Goal: Information Seeking & Learning: Learn about a topic

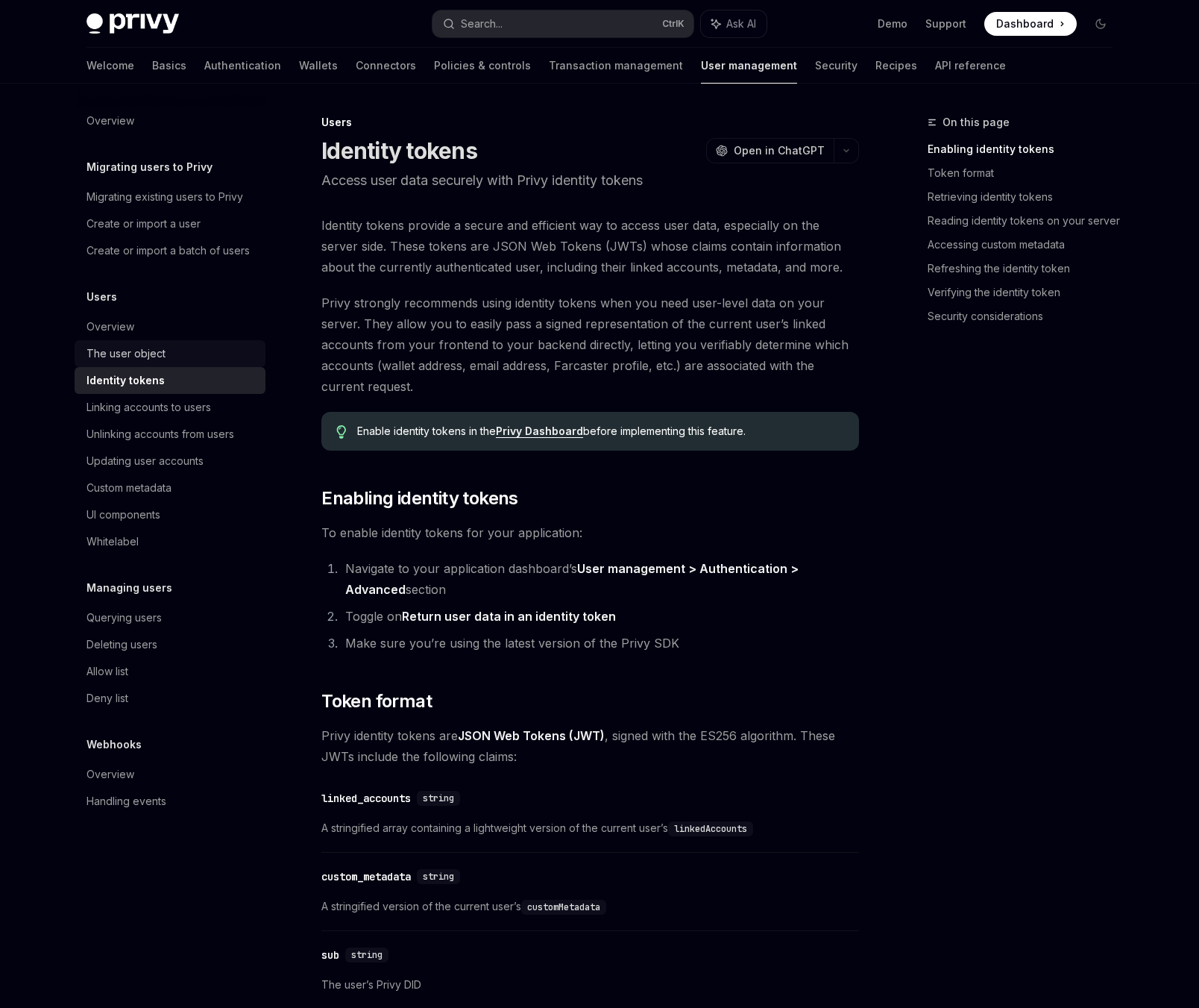
click at [166, 353] on div "The user object" at bounding box center [172, 353] width 170 height 18
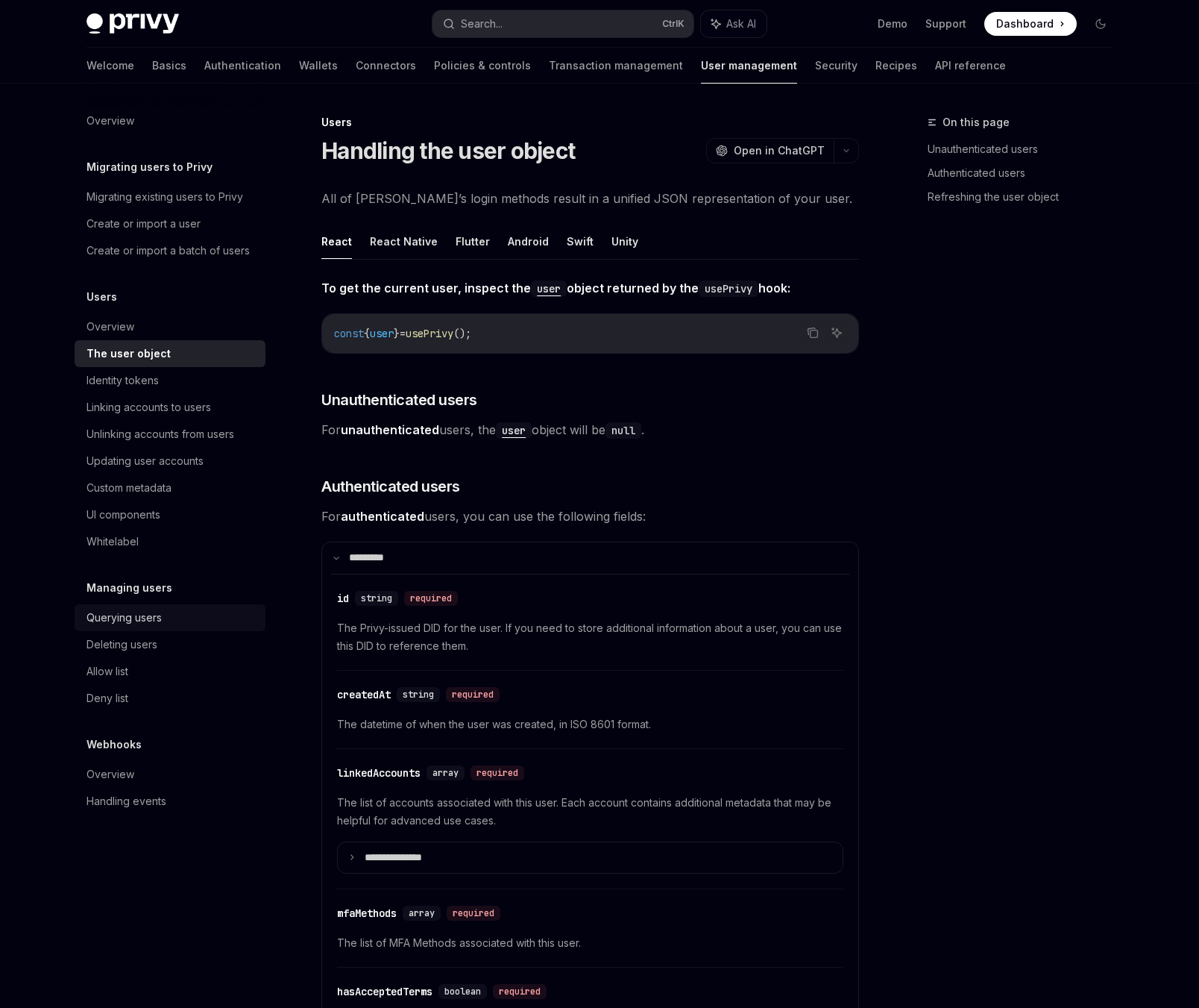
click at [141, 615] on div "Querying users" at bounding box center [125, 617] width 76 height 18
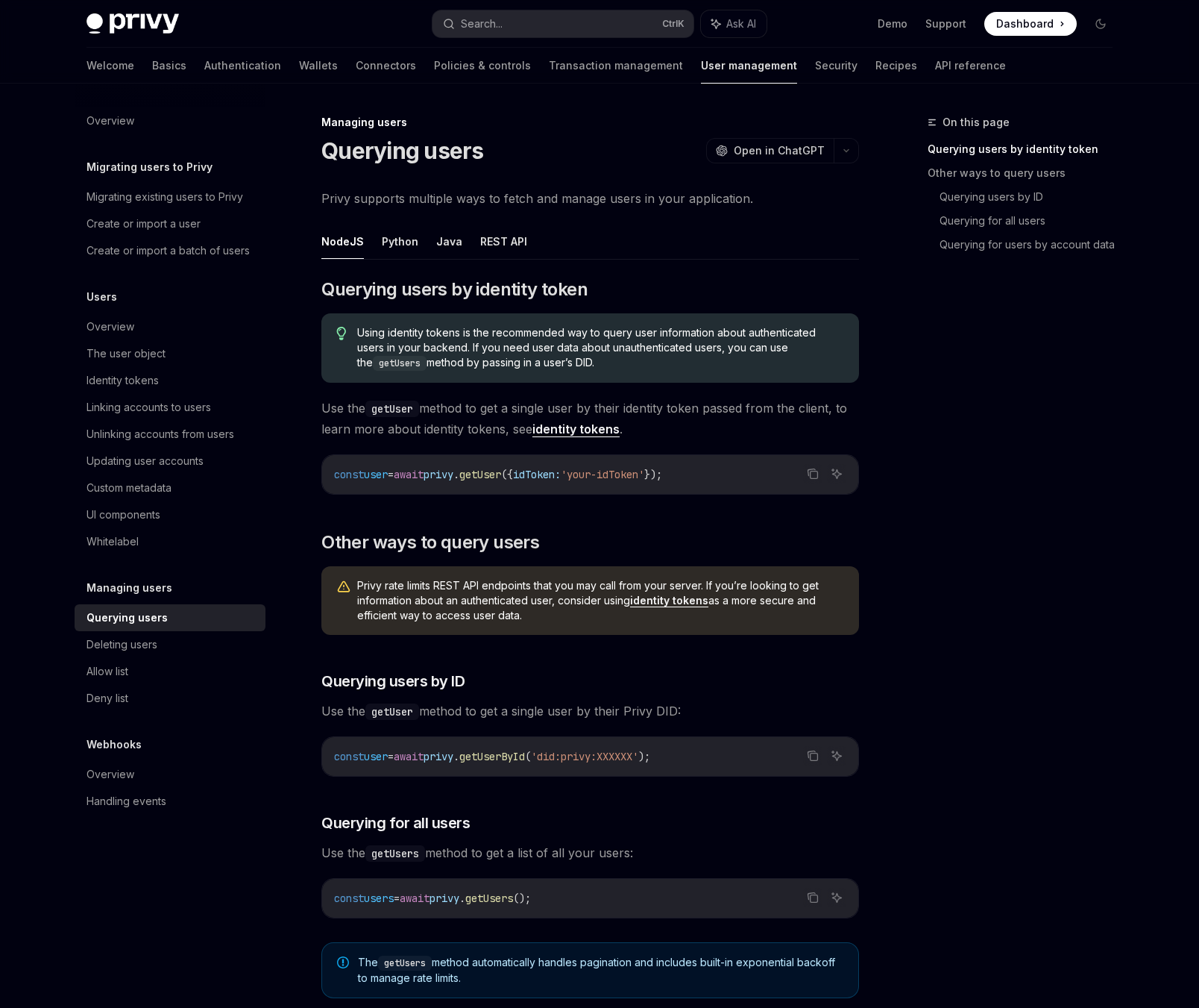
click at [419, 242] on ul "NodeJS Python Java REST API" at bounding box center [590, 242] width 538 height 36
click at [412, 242] on button "Python" at bounding box center [400, 241] width 37 height 35
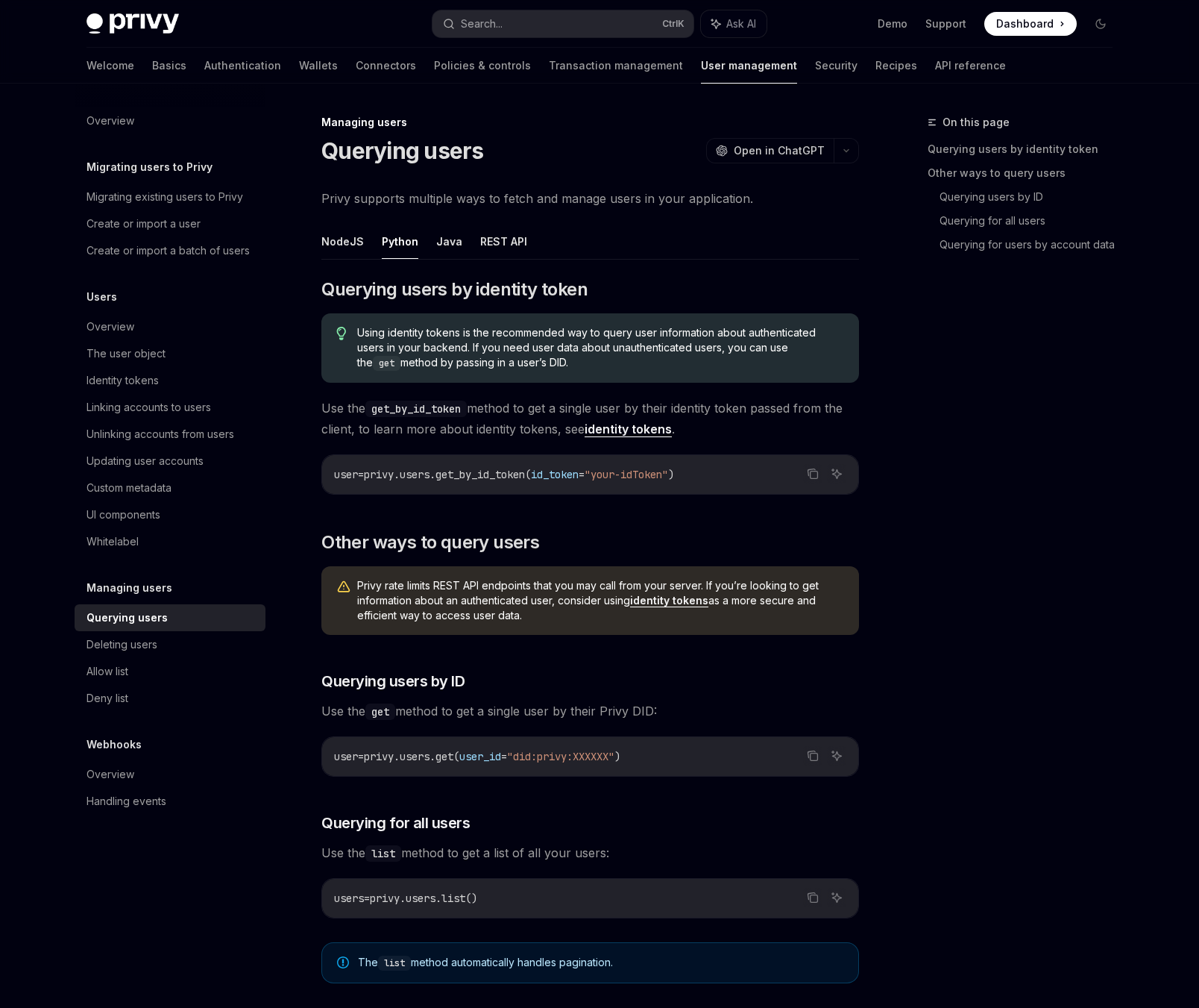
type textarea "*"
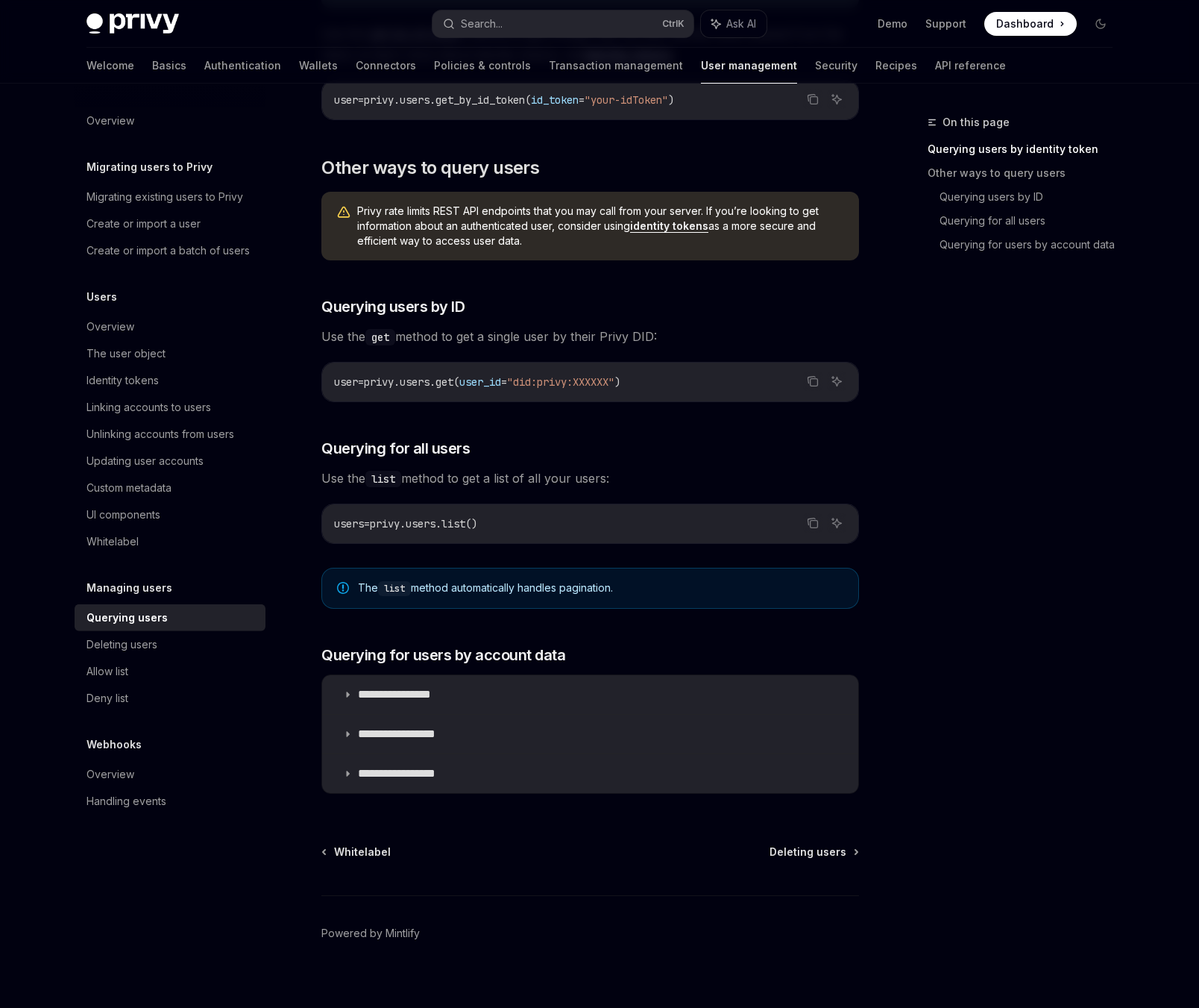
scroll to position [387, 0]
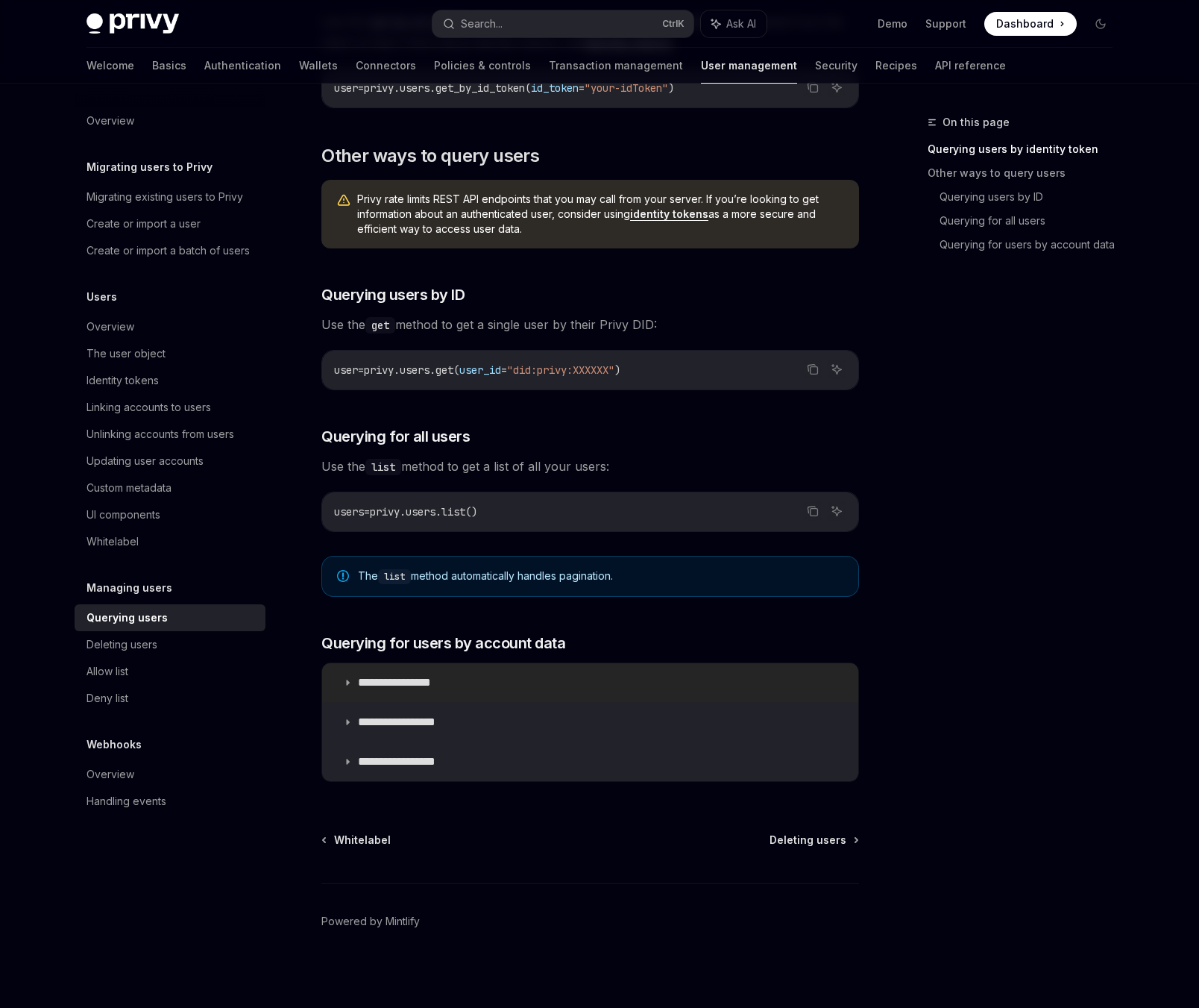
click at [423, 678] on p "**********" at bounding box center [407, 683] width 97 height 15
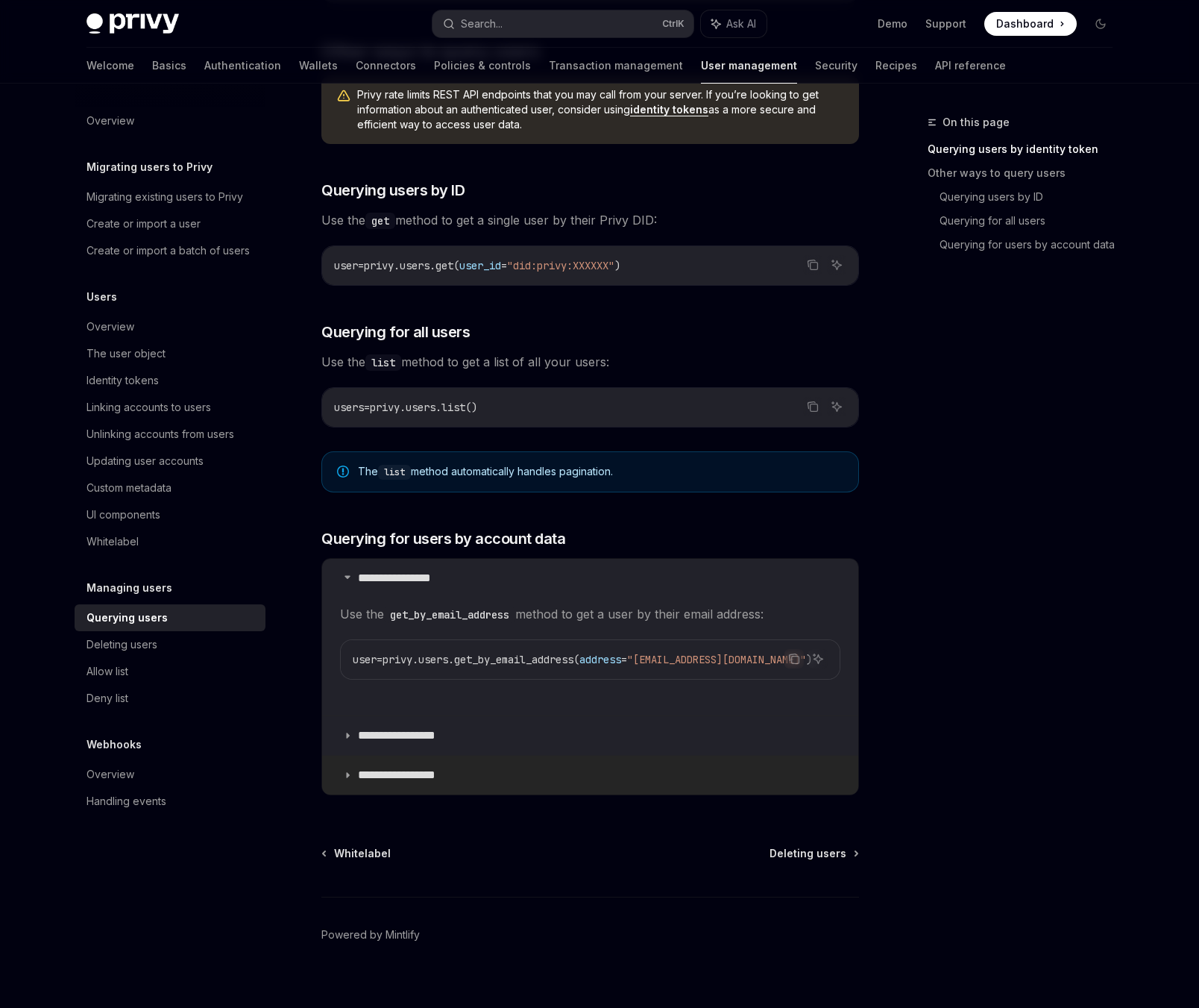
scroll to position [504, 0]
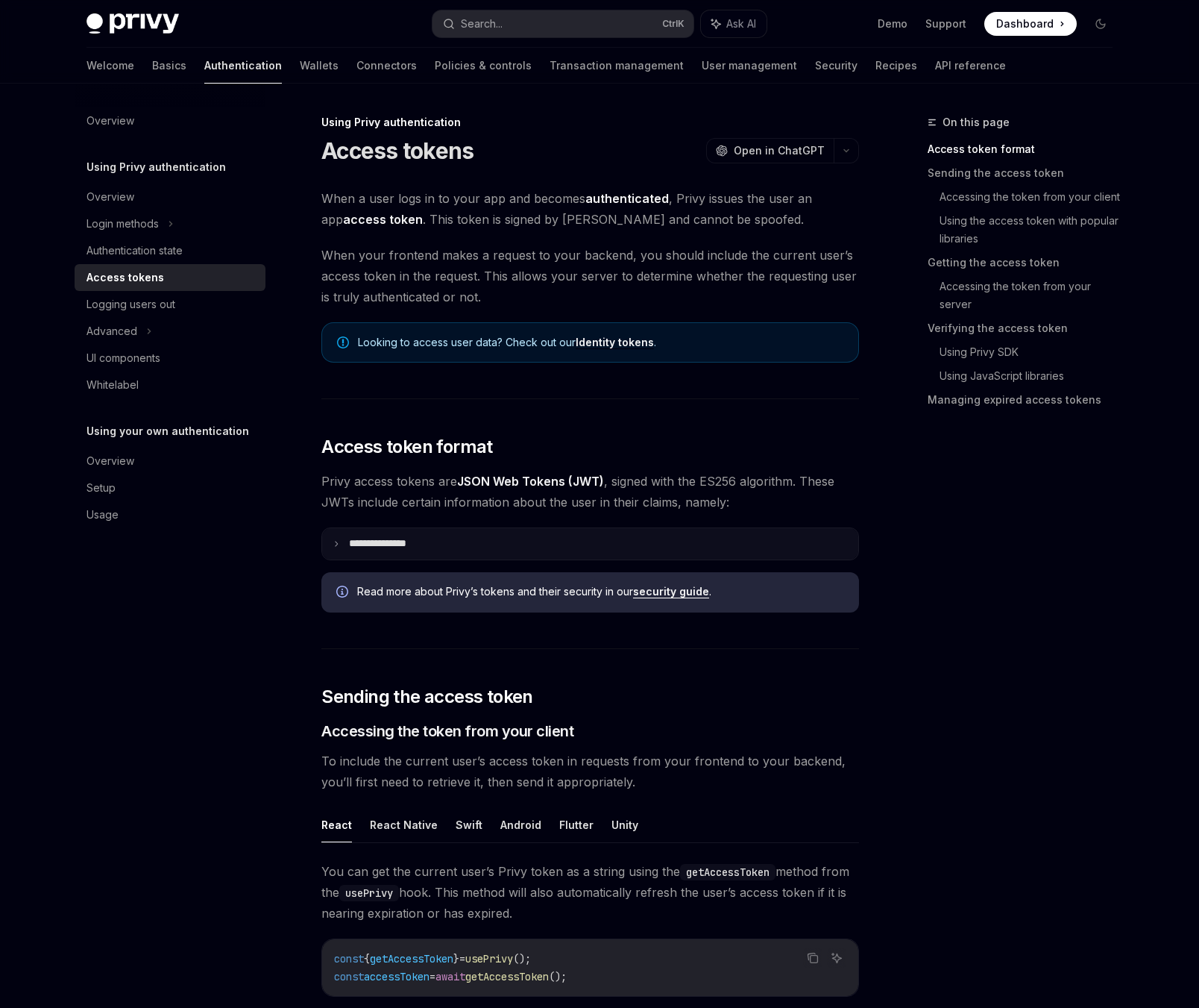
click at [429, 549] on summary "**********" at bounding box center [590, 544] width 536 height 31
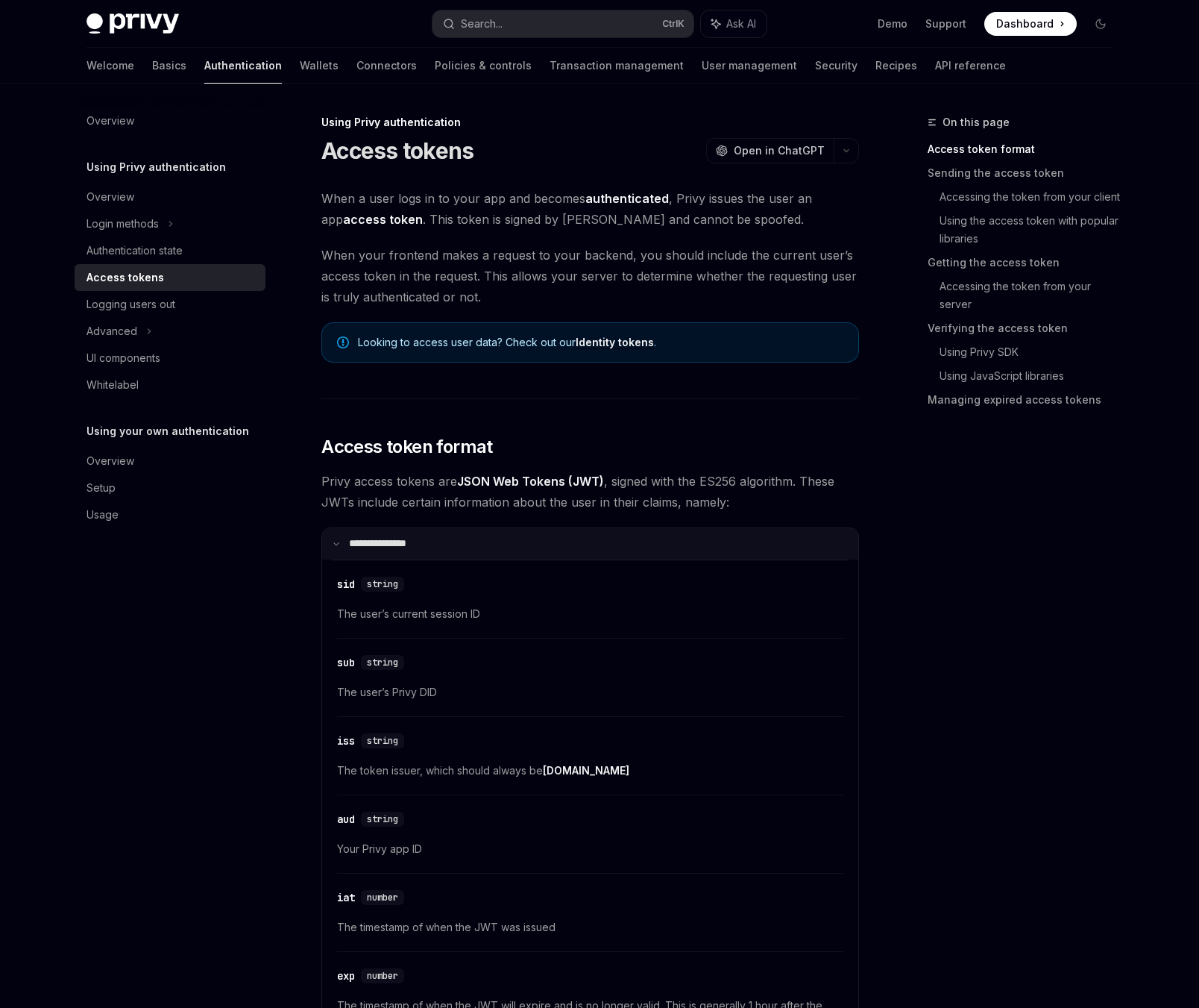
click at [429, 549] on summary "**********" at bounding box center [590, 544] width 536 height 31
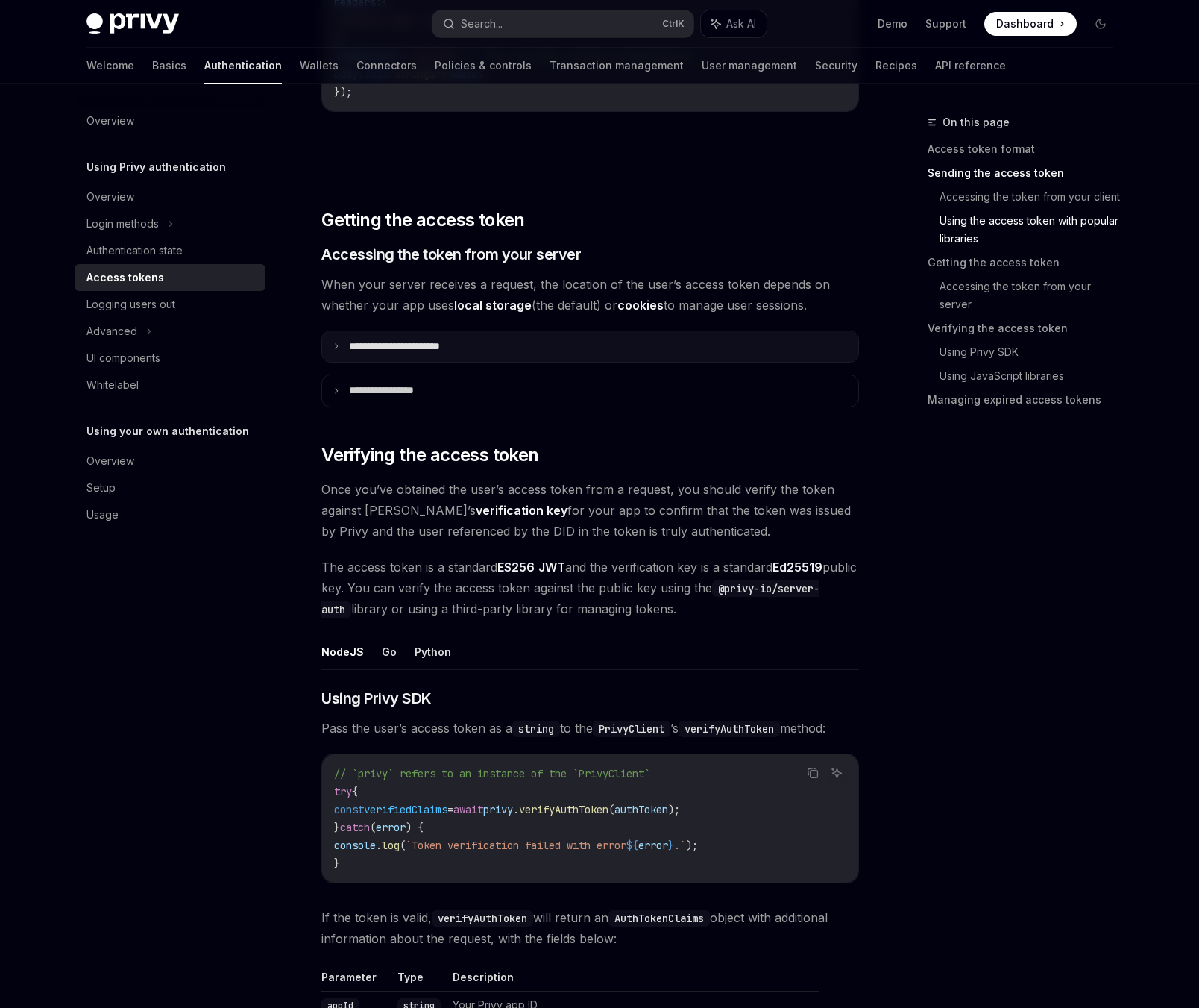
scroll to position [1862, 0]
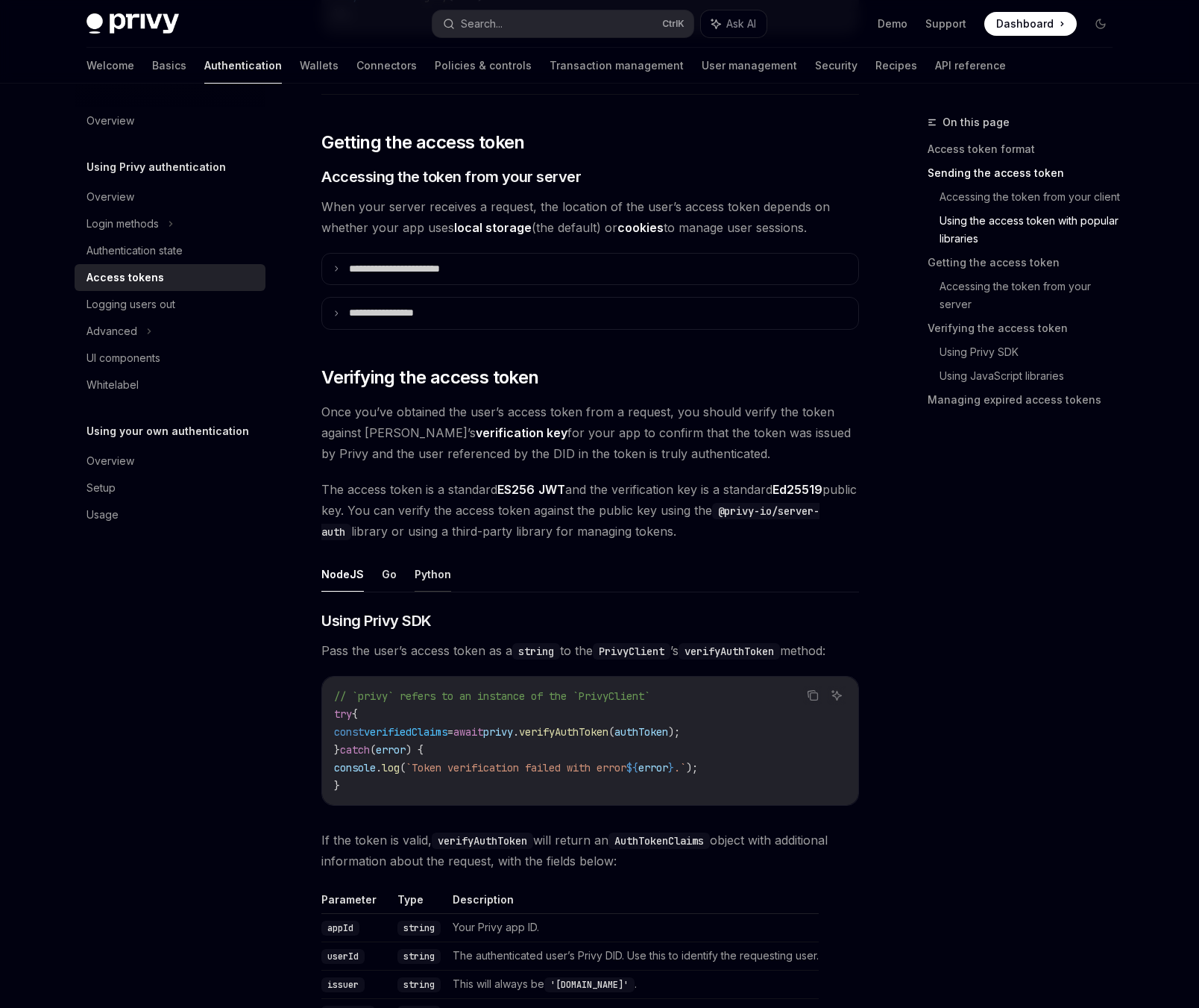
click at [441, 580] on button "Python" at bounding box center [433, 573] width 37 height 35
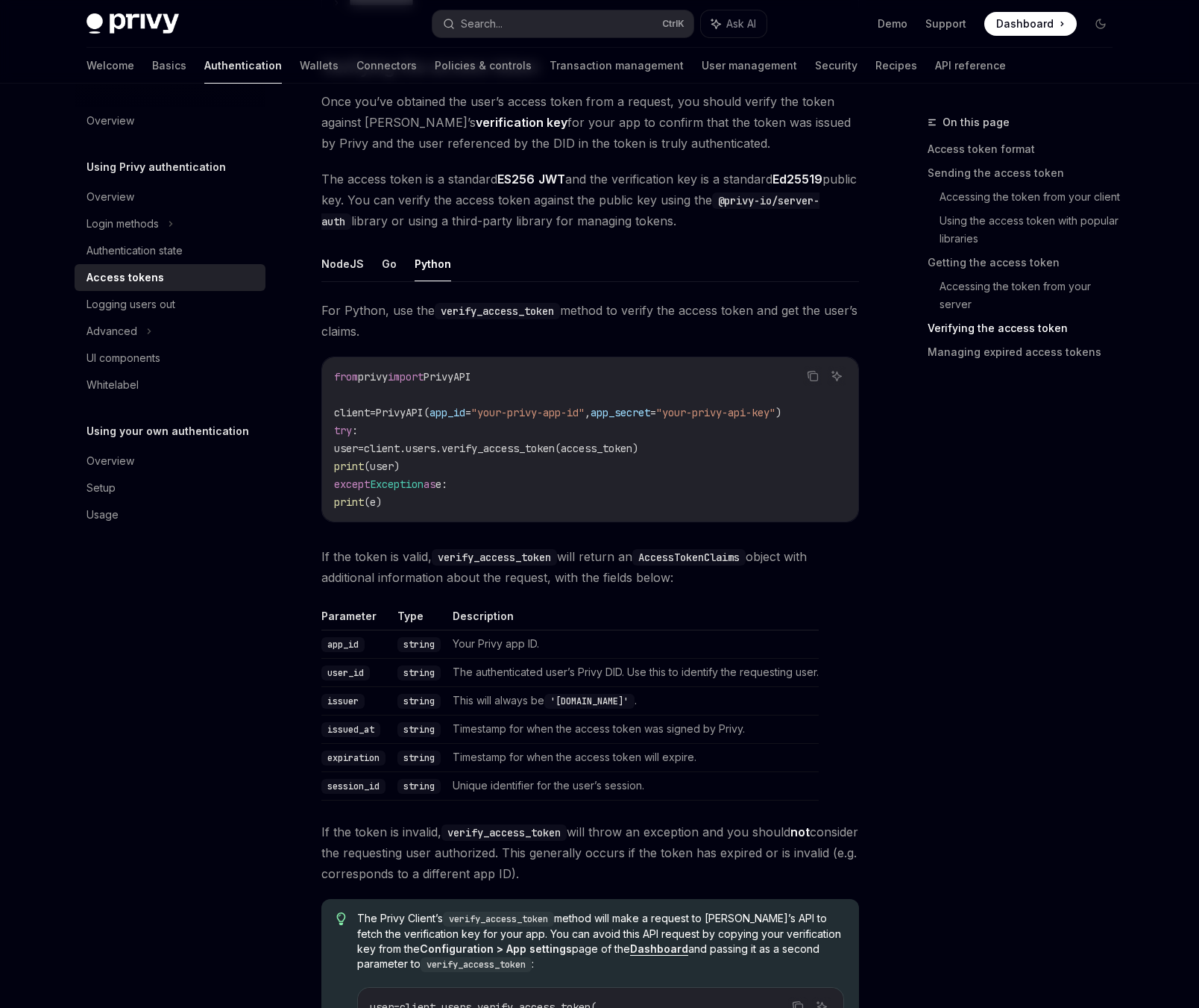
scroll to position [2327, 0]
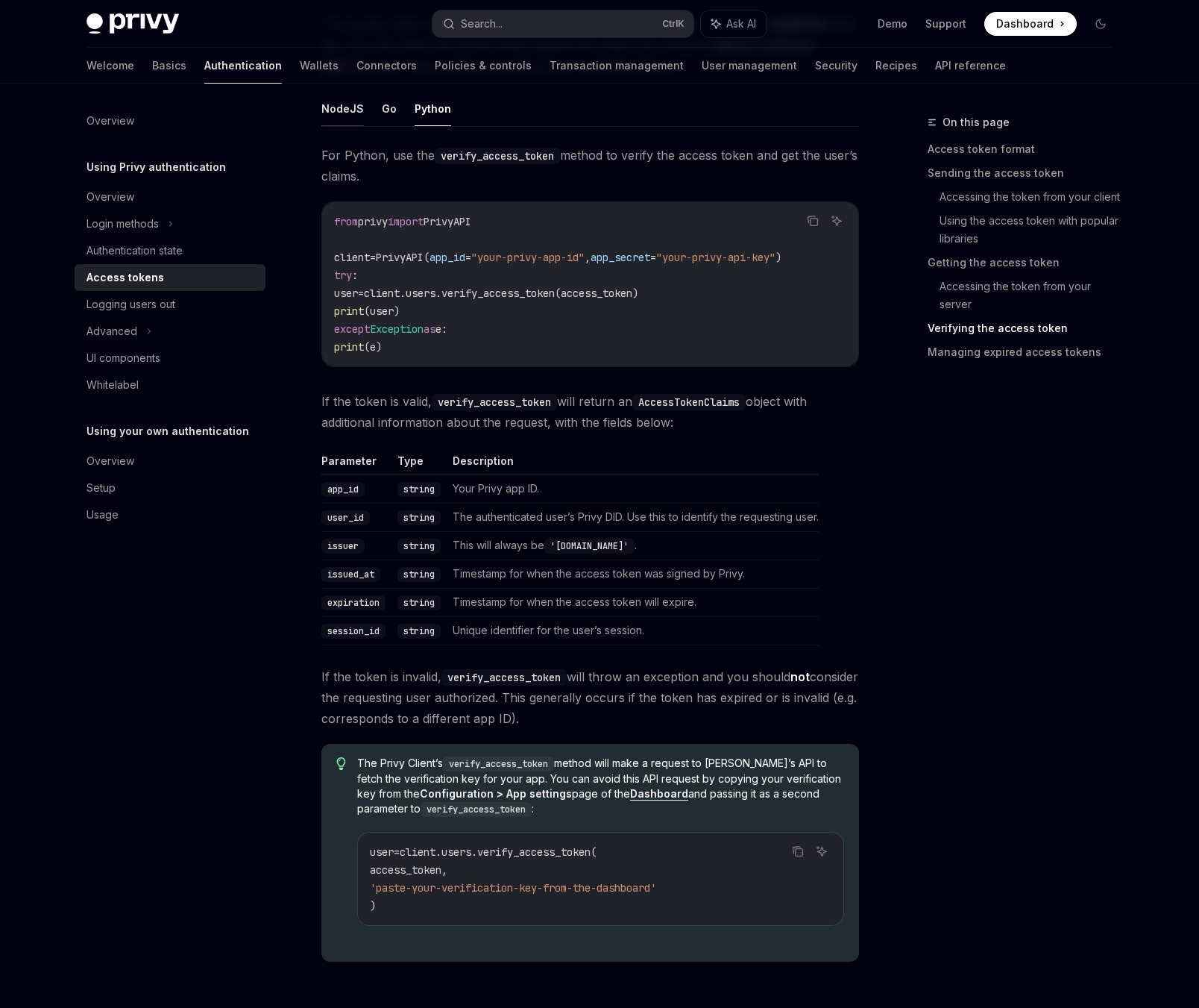
click at [356, 104] on button "NodeJS" at bounding box center [342, 108] width 43 height 35
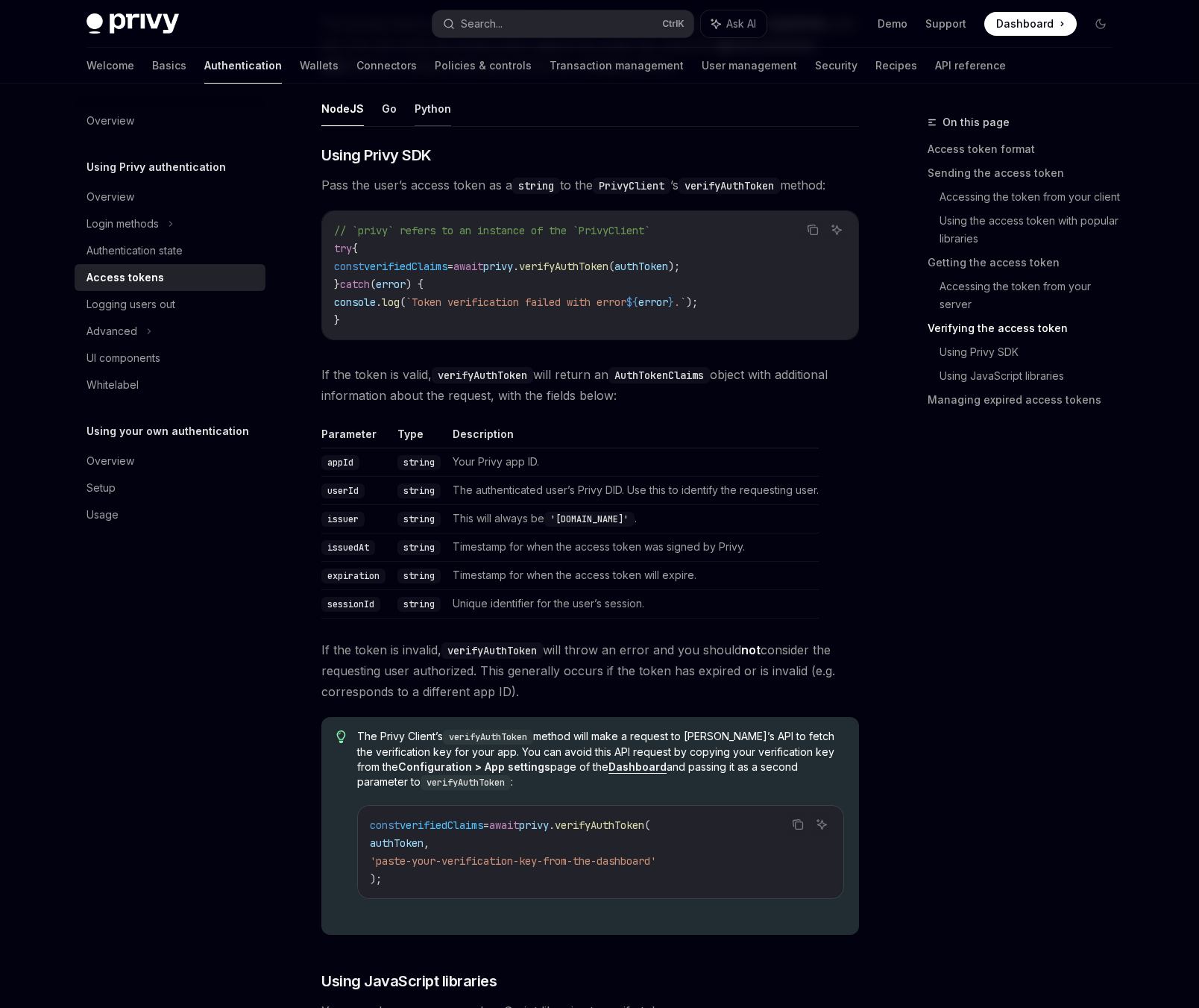
click at [441, 113] on button "Python" at bounding box center [433, 108] width 37 height 35
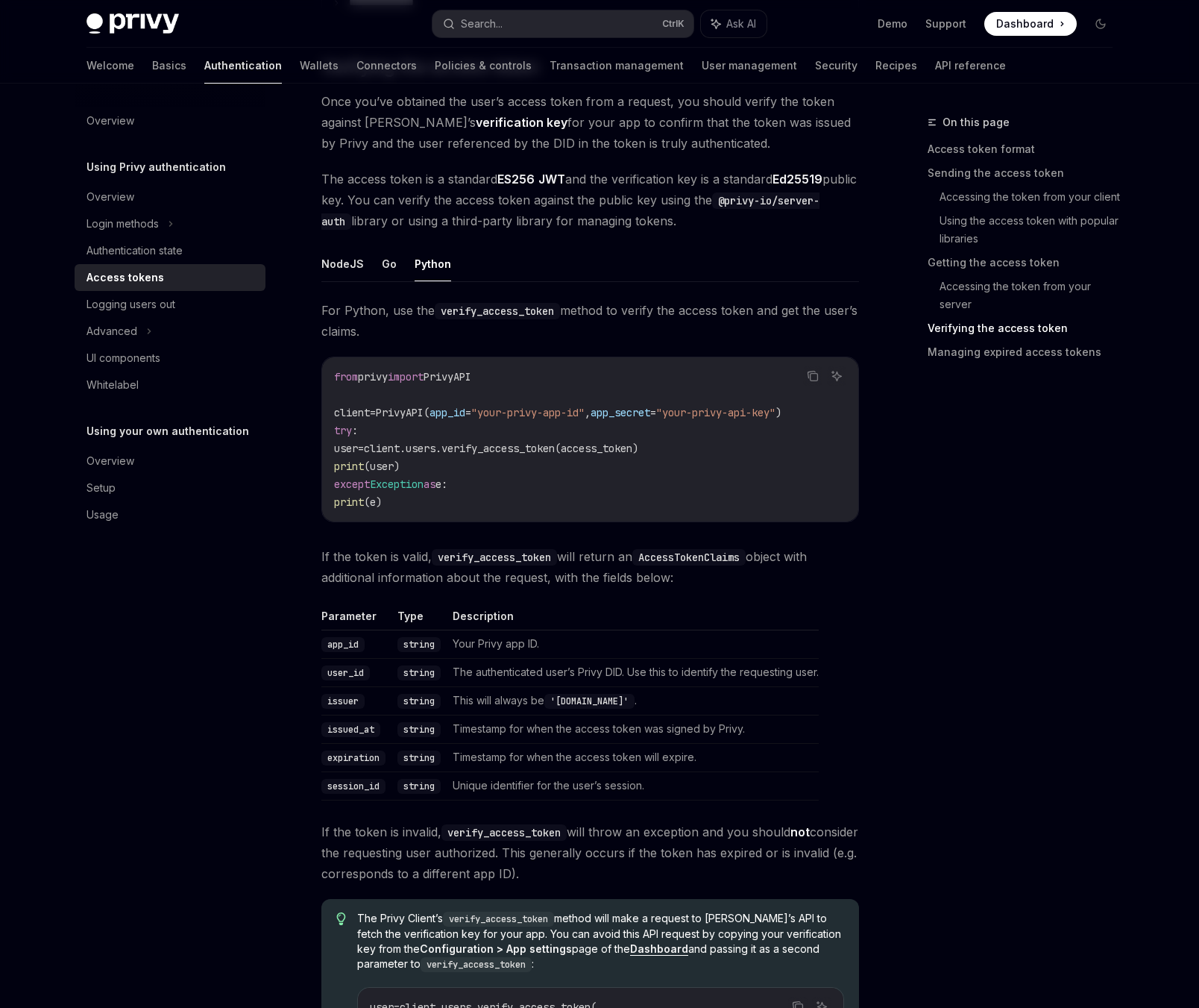
scroll to position [1939, 0]
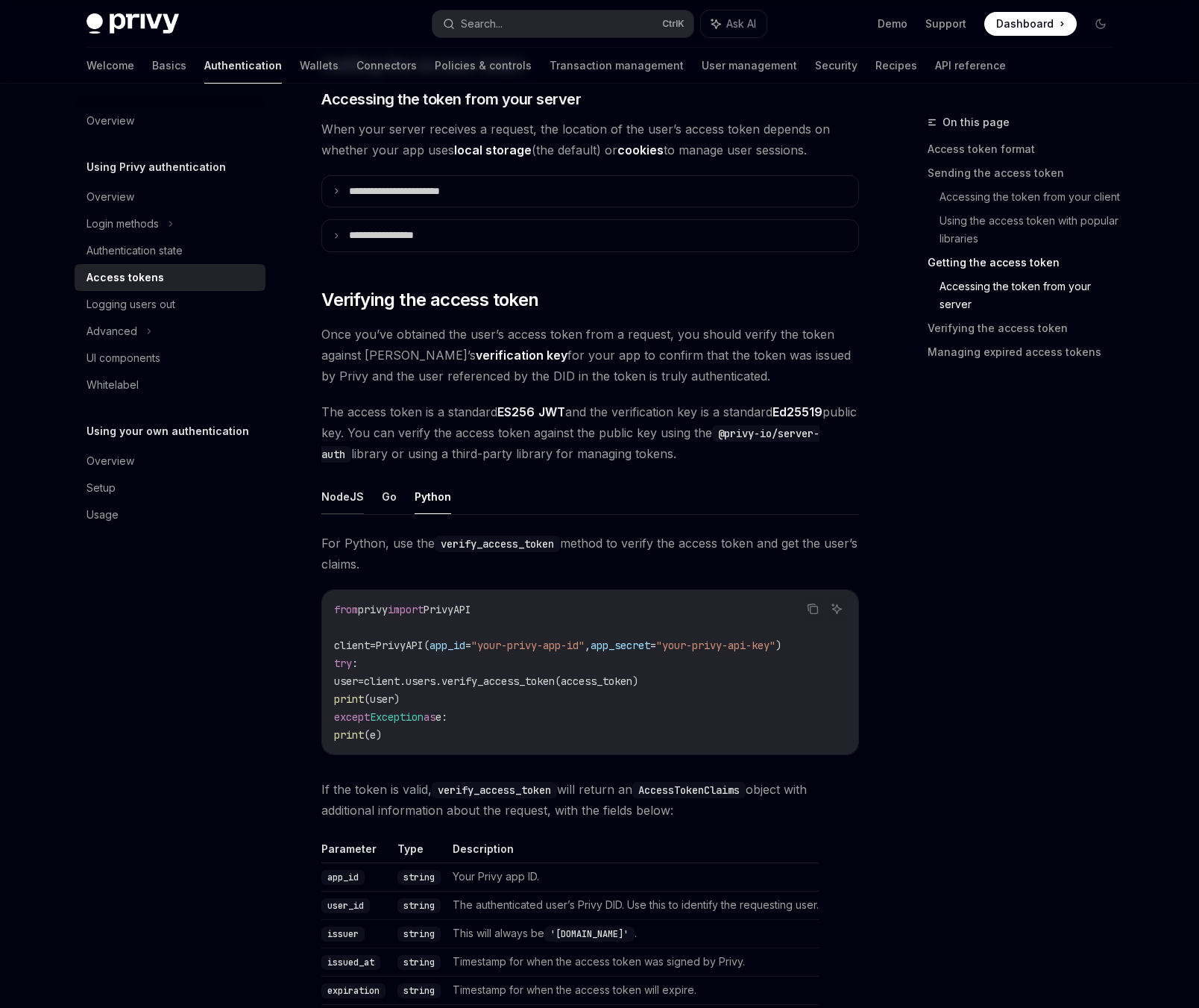
click at [352, 495] on button "NodeJS" at bounding box center [342, 495] width 43 height 35
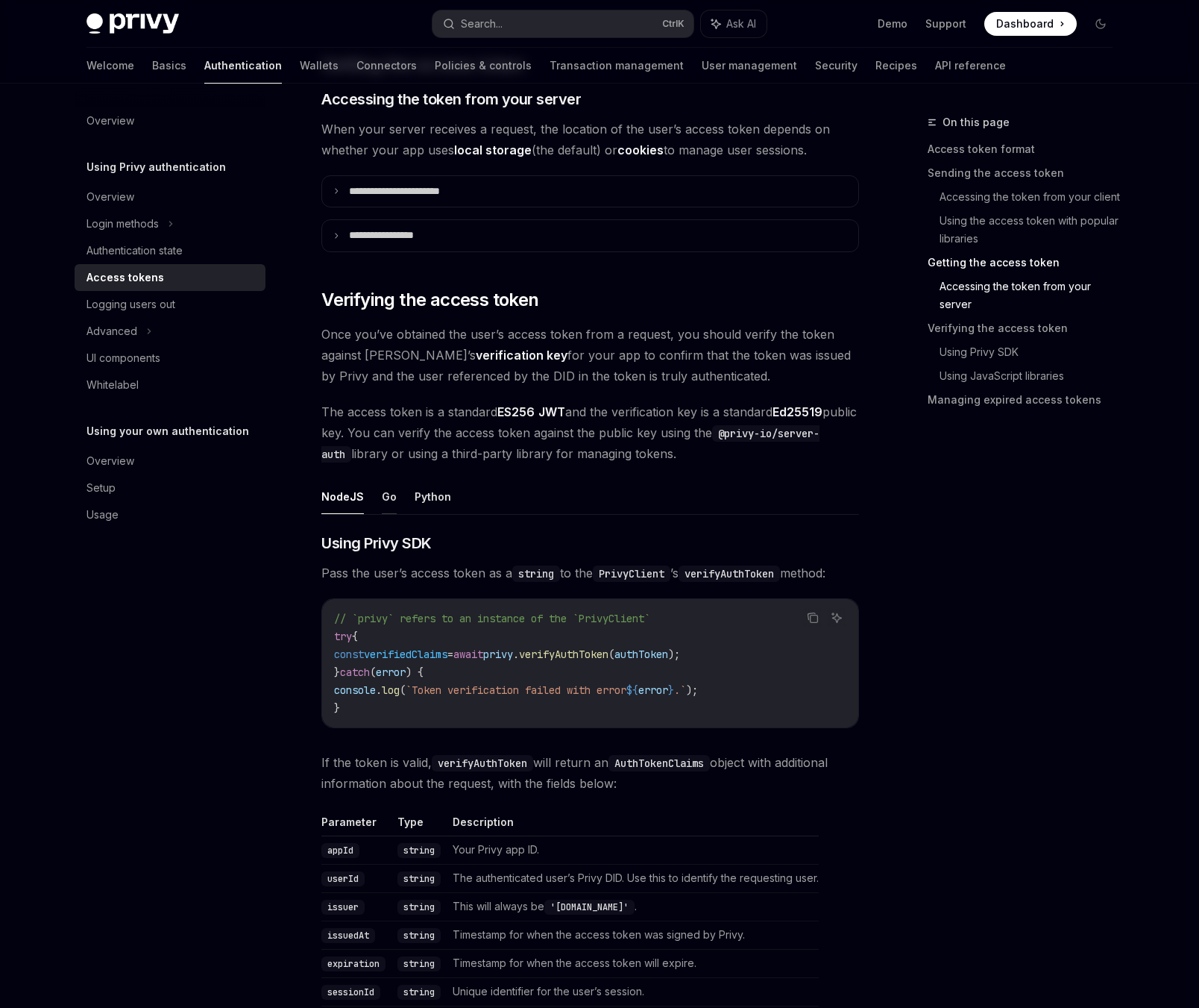
click at [386, 496] on button "Go" at bounding box center [390, 495] width 15 height 35
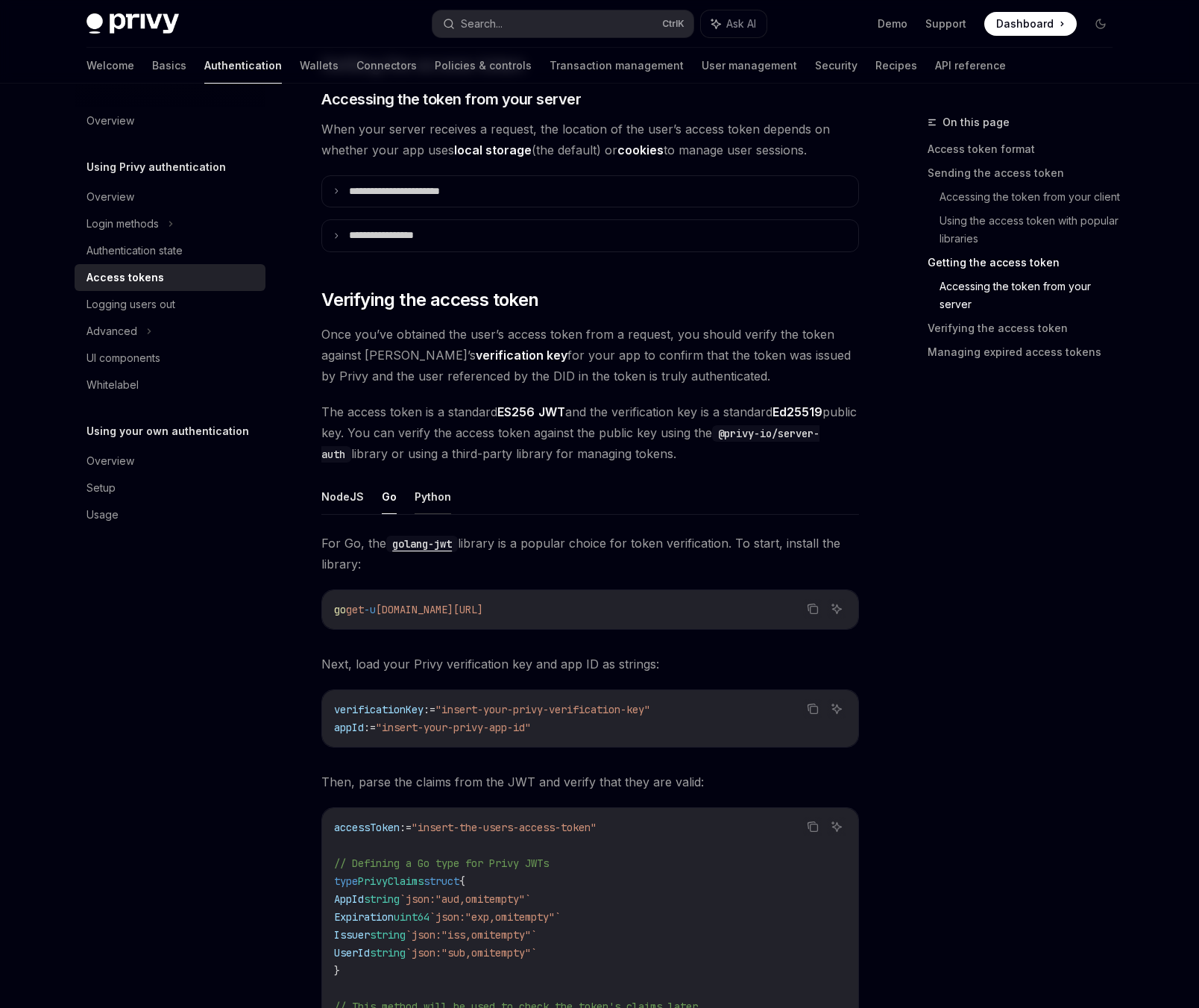
click at [419, 493] on button "Python" at bounding box center [433, 495] width 37 height 35
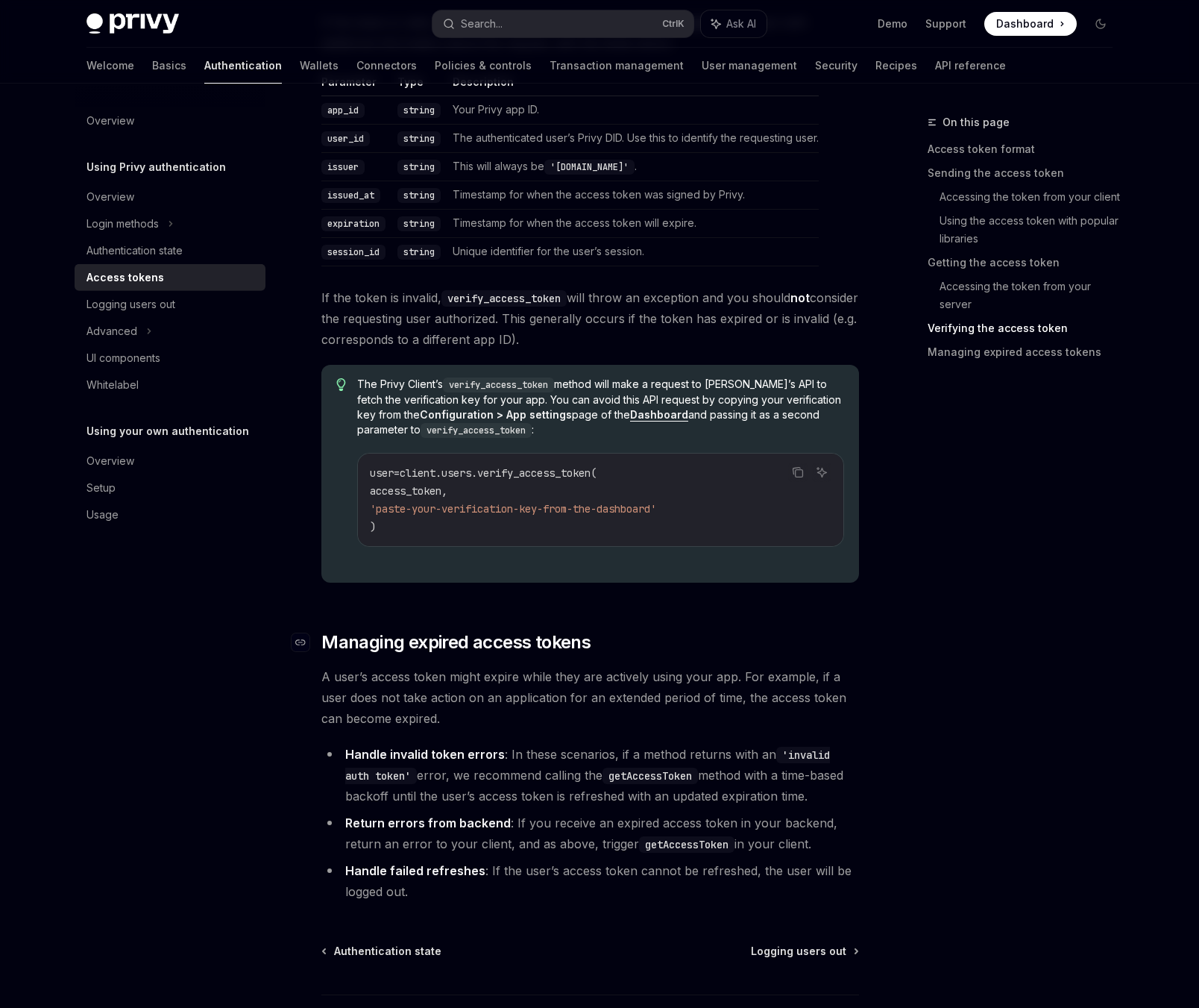
scroll to position [2637, 0]
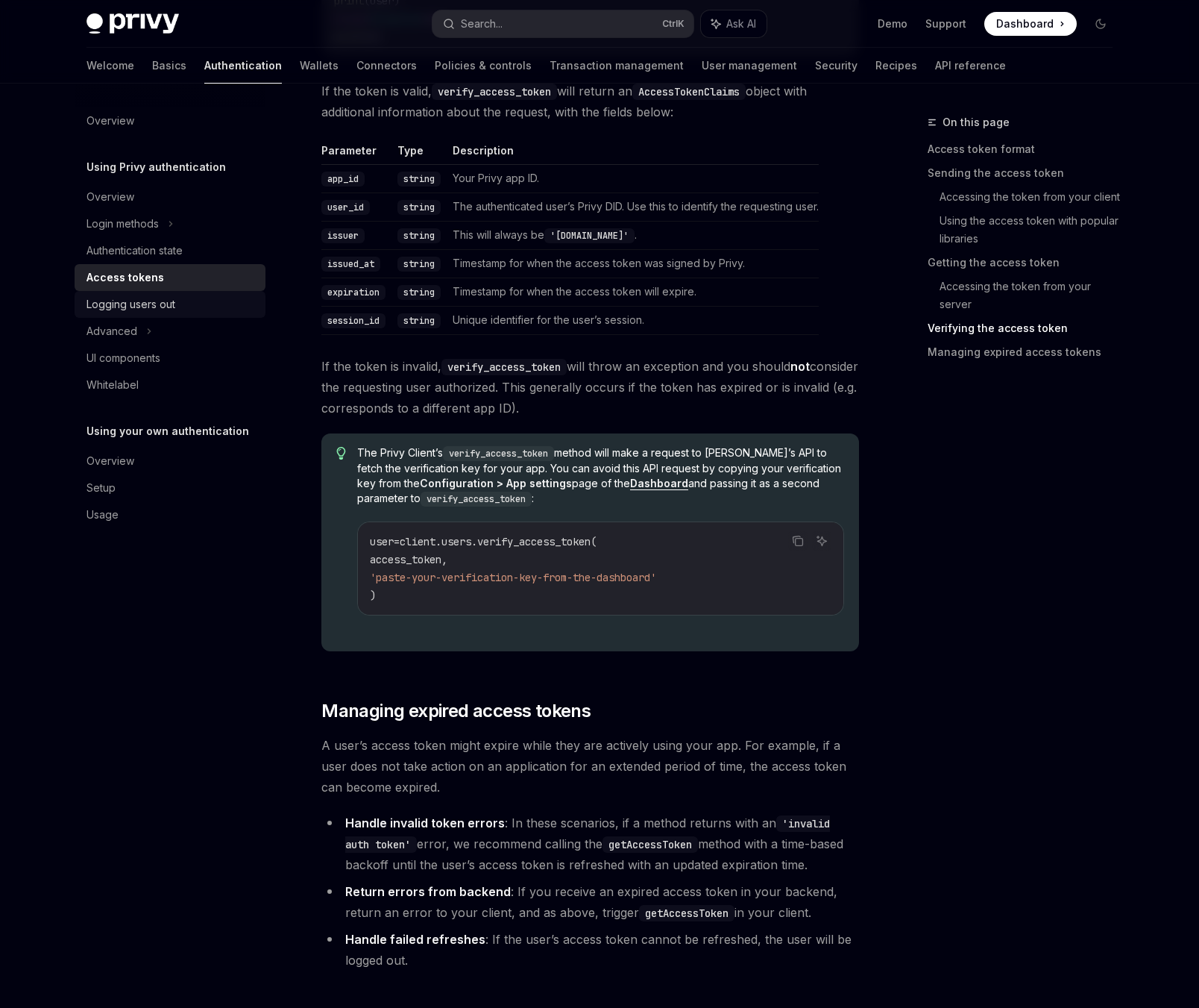
click at [153, 306] on div "Logging users out" at bounding box center [131, 304] width 89 height 18
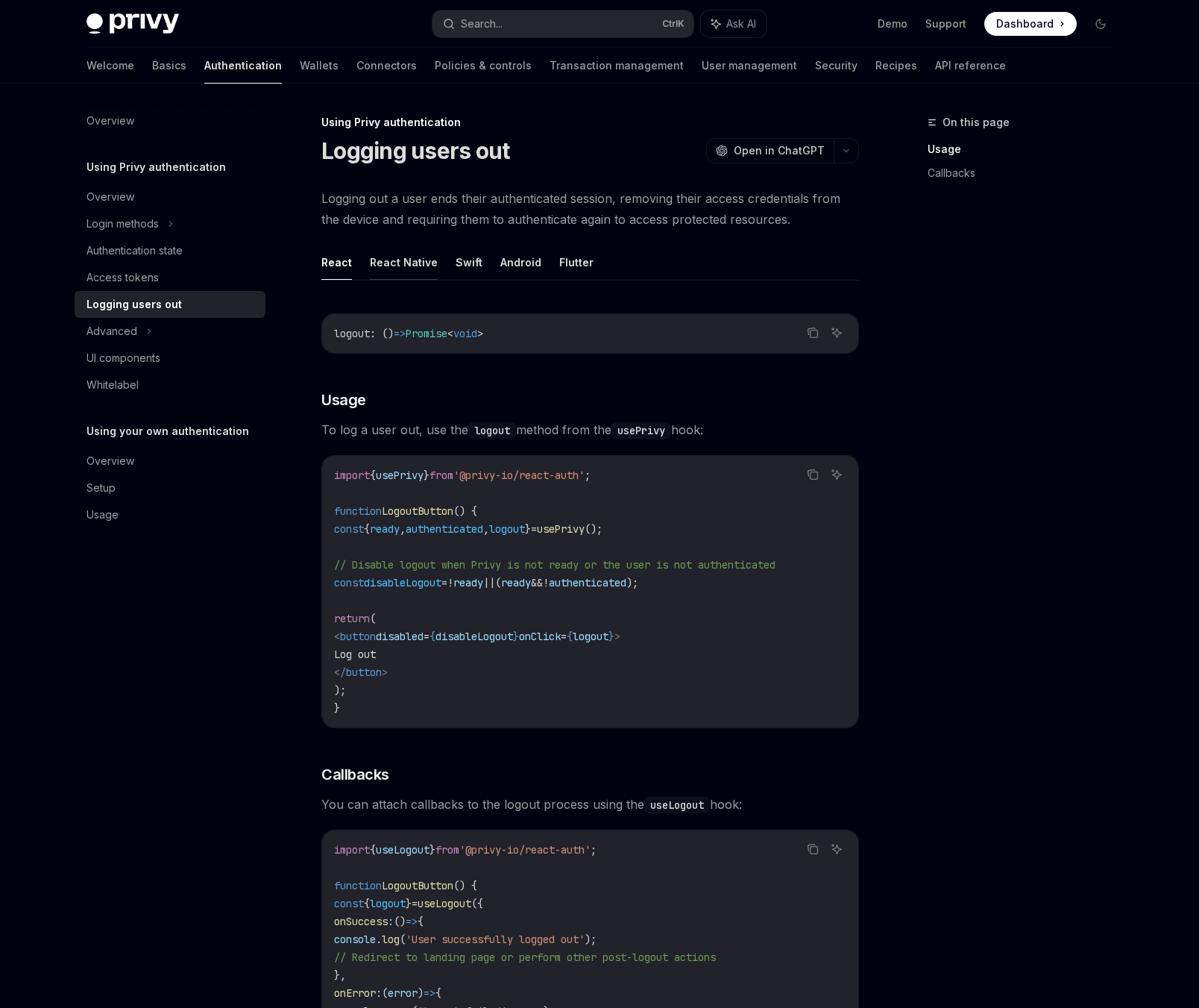
scroll to position [78, 0]
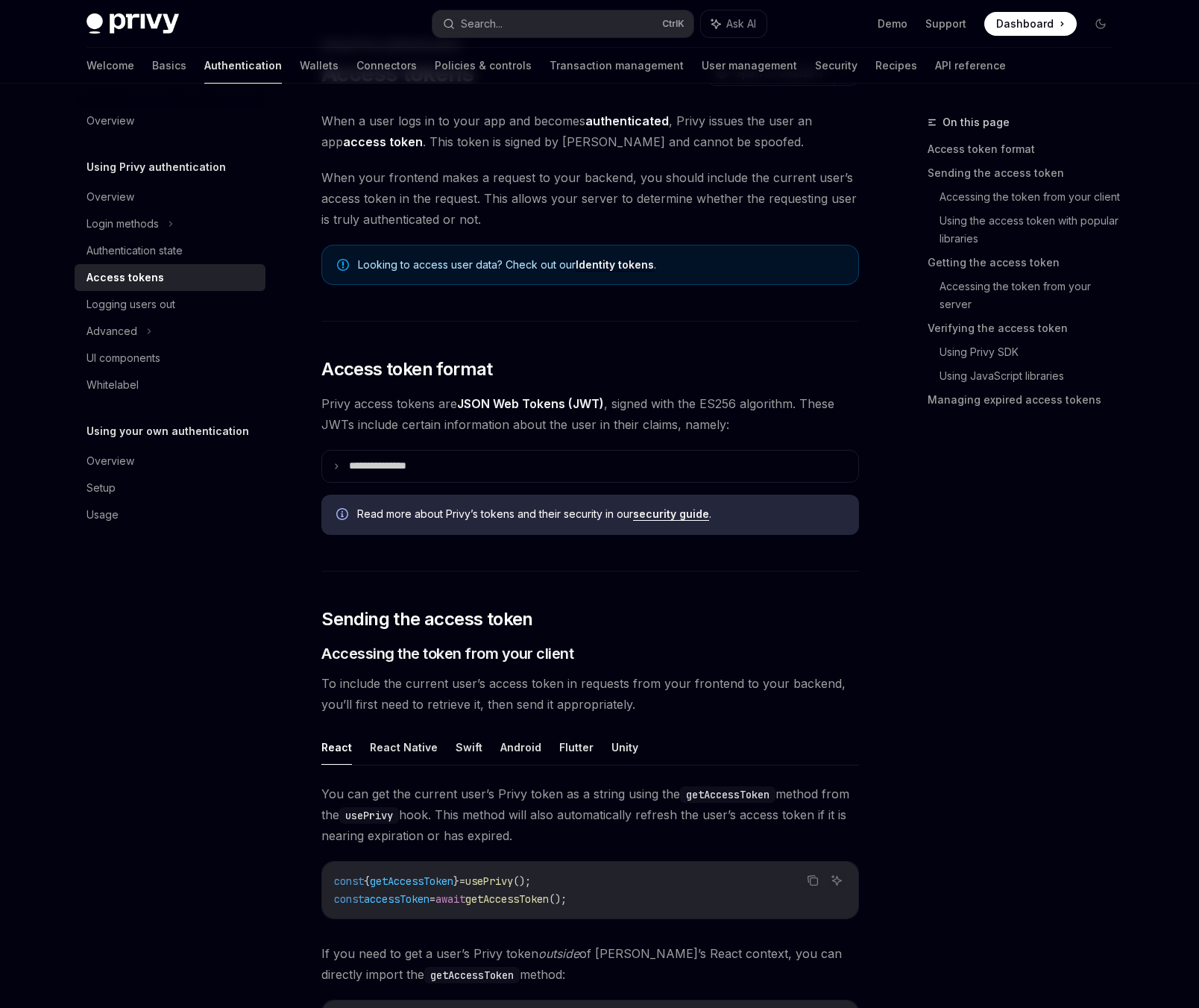
type textarea "*"
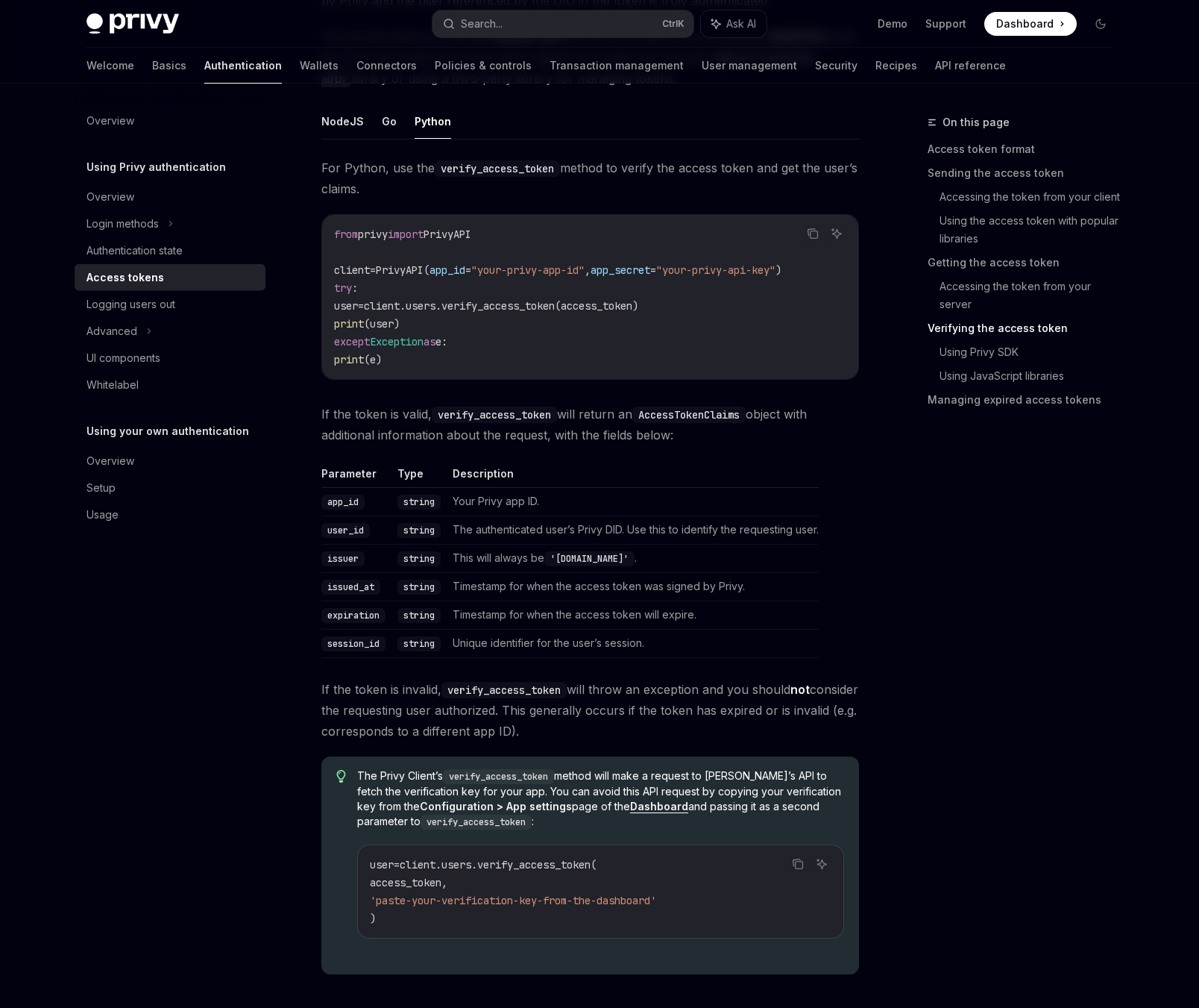
scroll to position [2314, 0]
